Goal: Transaction & Acquisition: Purchase product/service

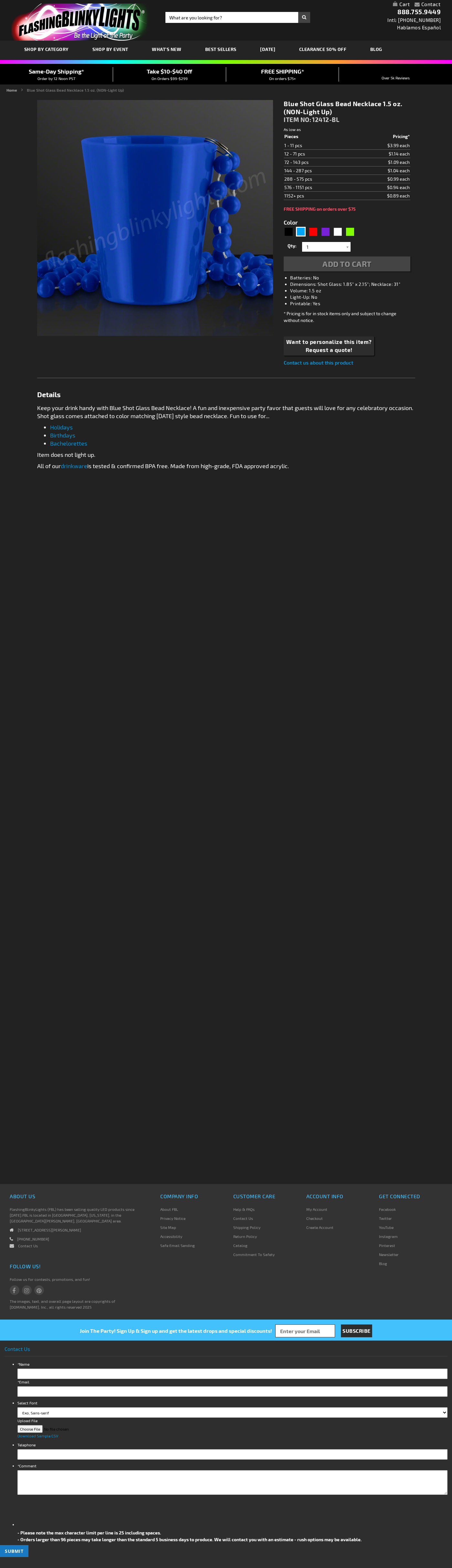
type input "5629"
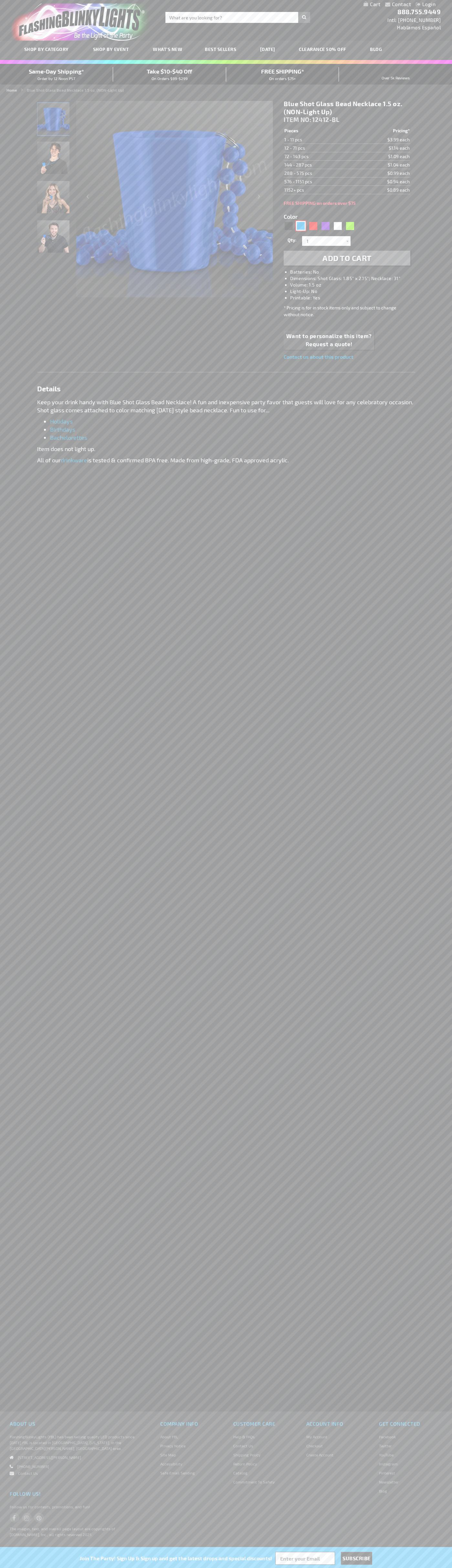
click at [300, 226] on div "Blue" at bounding box center [301, 226] width 10 height 10
click at [347, 258] on span "Add to Cart" at bounding box center [347, 257] width 49 height 9
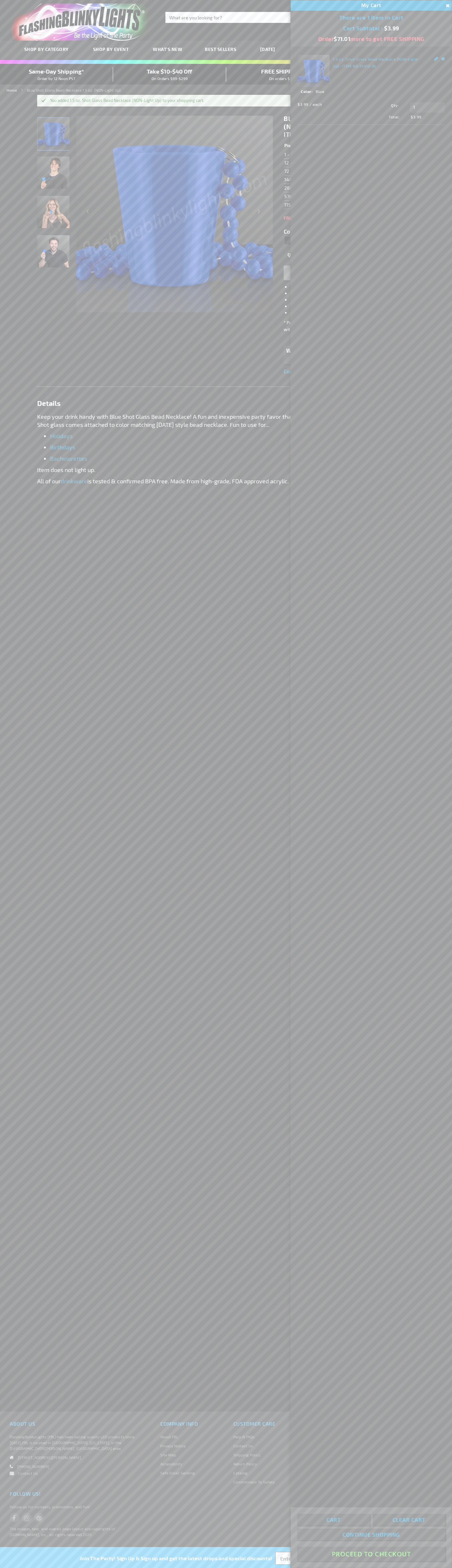
click at [371, 1554] on button "Proceed To Checkout" at bounding box center [371, 1554] width 148 height 15
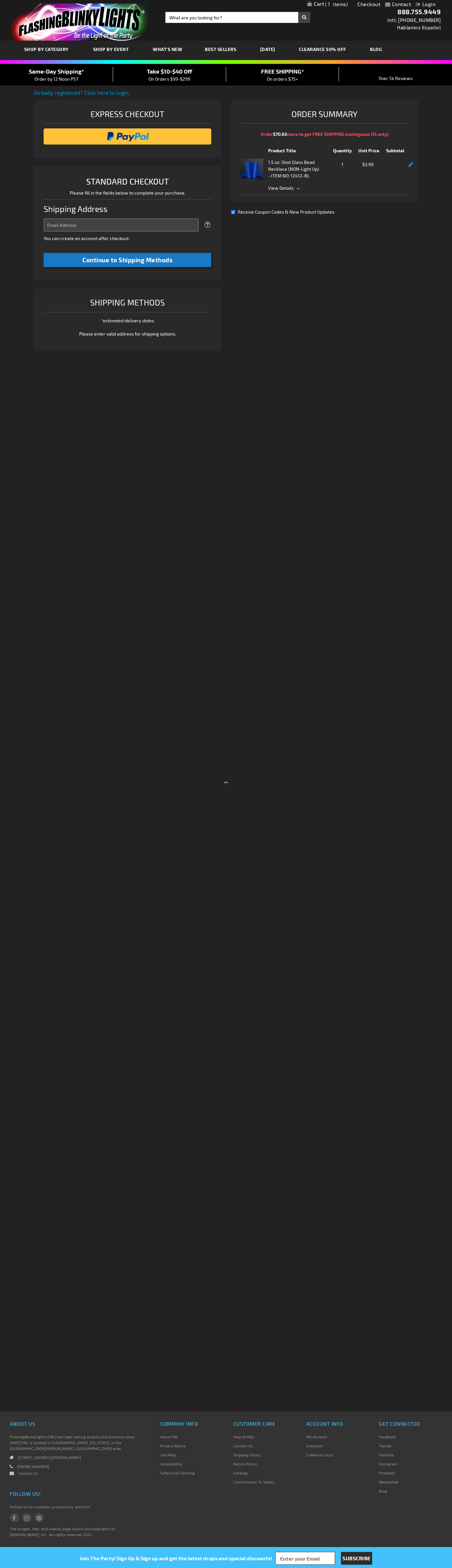
select select "US"
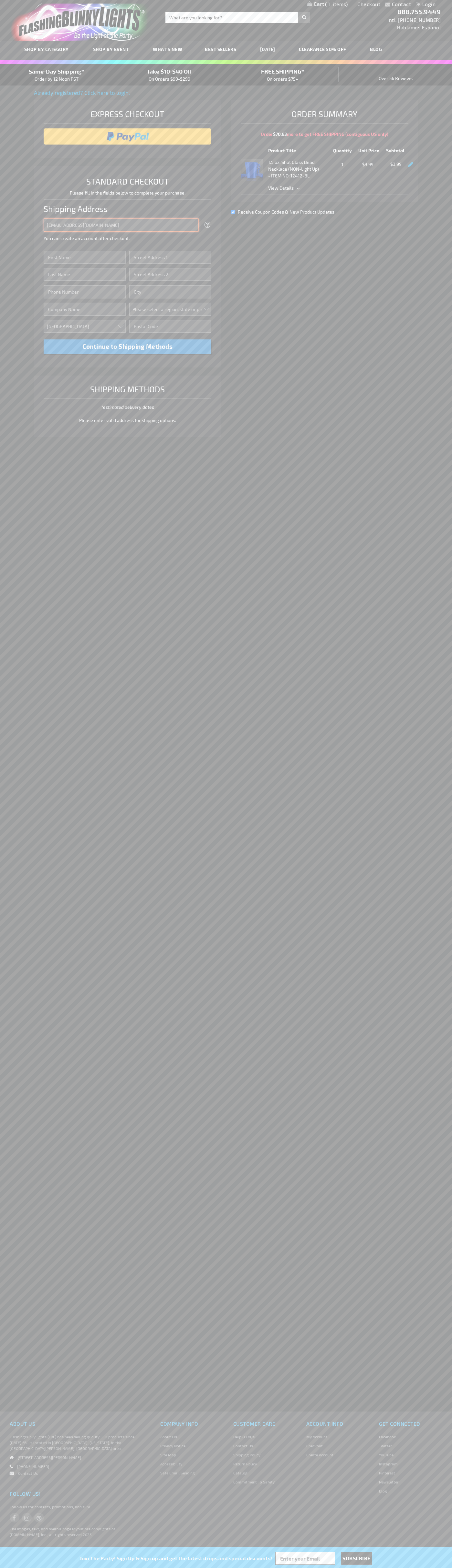
type input "johnsmith005@storebotmail.joonix.net"
type input "John"
type input "4581 Webb Street"
type input "First floor"
type input "pryor"
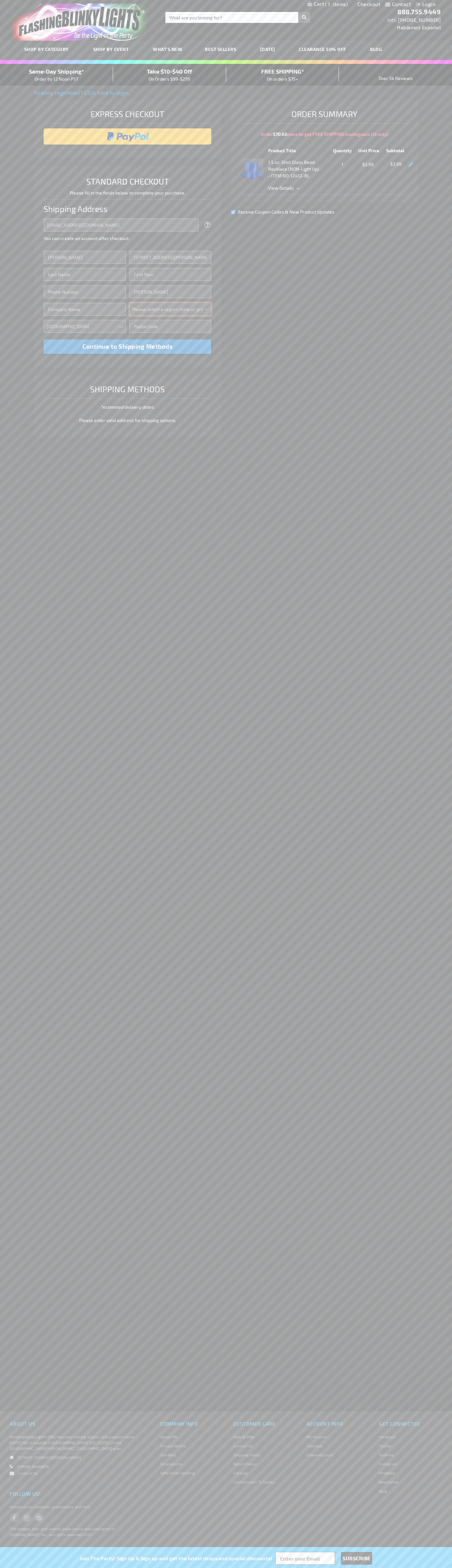
select select "48"
type input "74361"
type input "Smith"
type input "6502530000"
type input "John Smith"
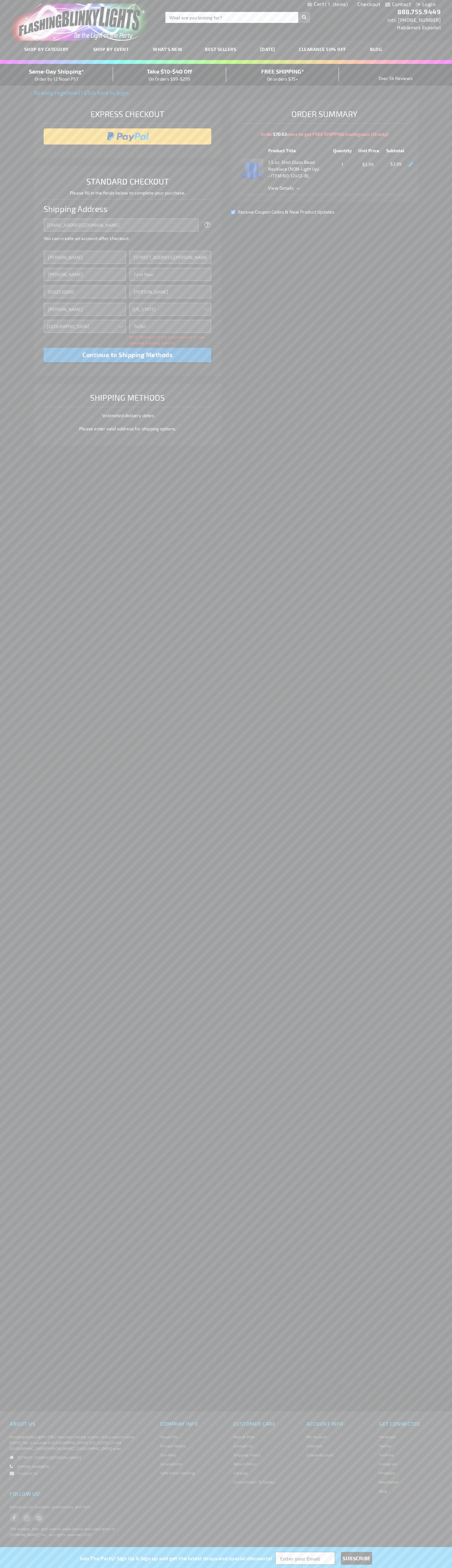
click at [57, 75] on div "Same-Day Shipping* Order by 12 Noon PST" at bounding box center [57, 74] width 113 height 15
click at [127, 136] on input "image" at bounding box center [127, 136] width 161 height 13
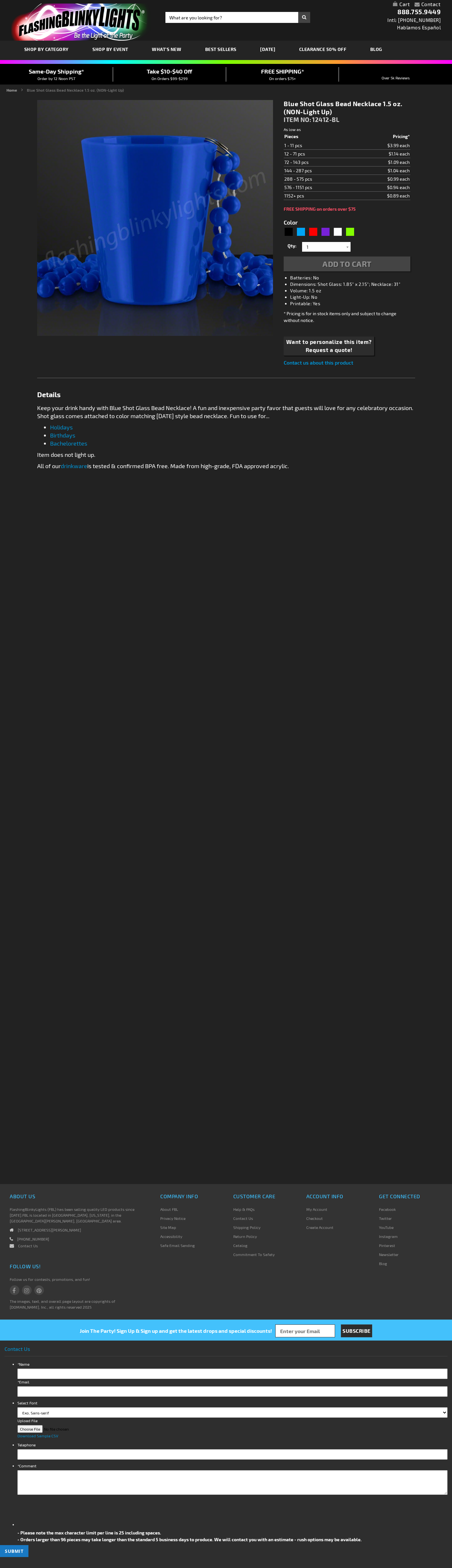
type input "5629"
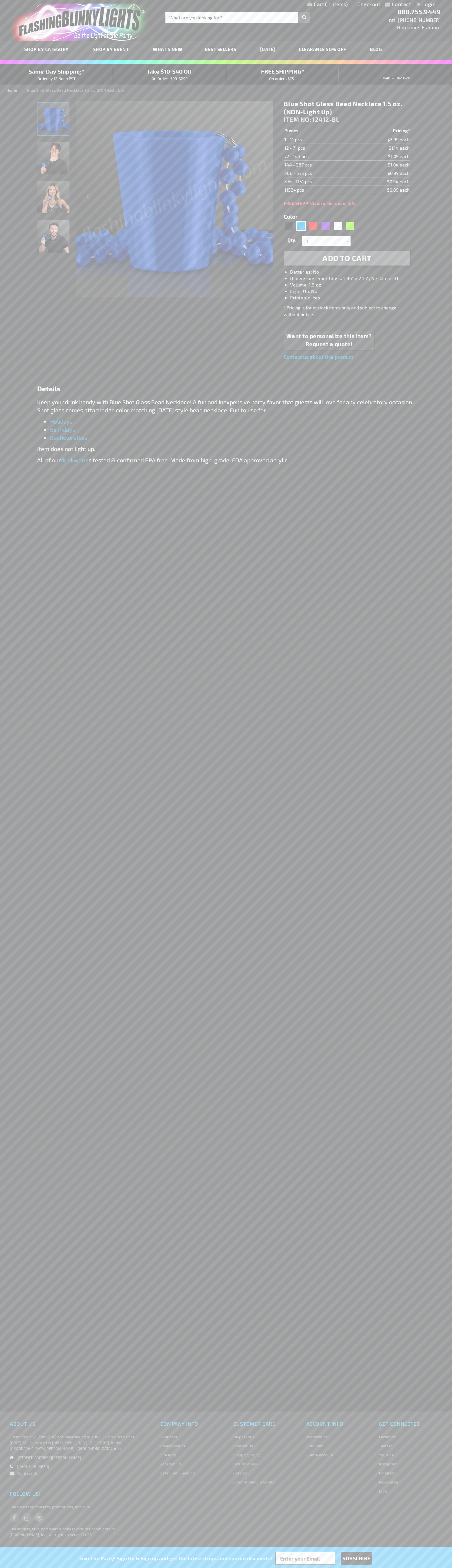
click at [327, 4] on span "1" at bounding box center [336, 4] width 23 height 6
